Goal: Communication & Community: Answer question/provide support

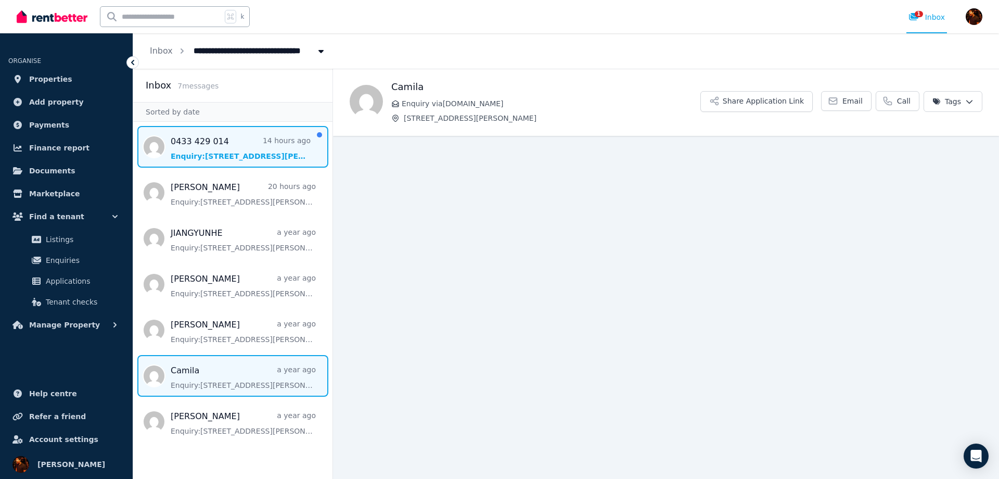
click at [251, 159] on span "Message list" at bounding box center [232, 147] width 199 height 42
